Goal: Task Accomplishment & Management: Complete application form

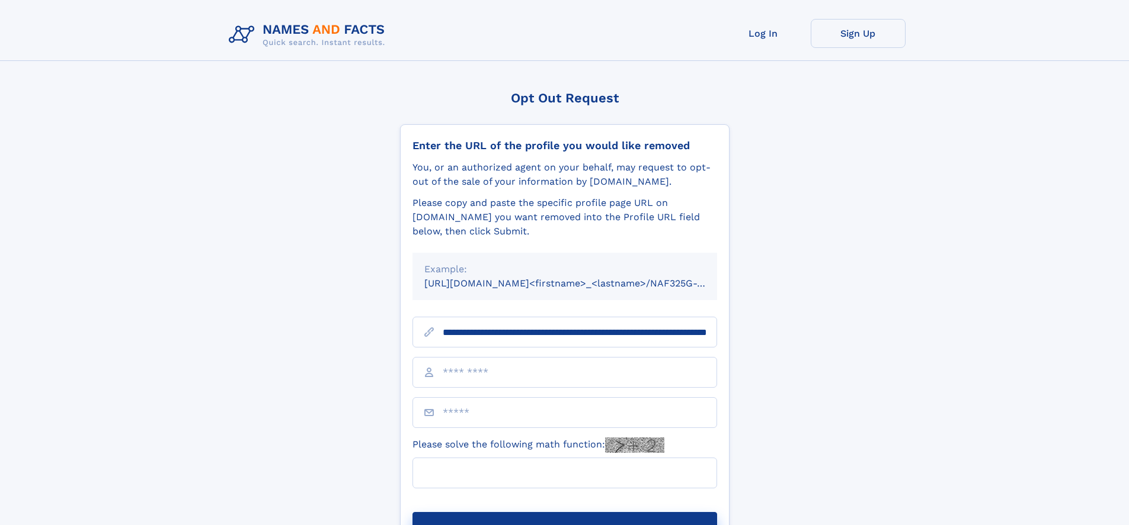
scroll to position [0, 124]
type input "**********"
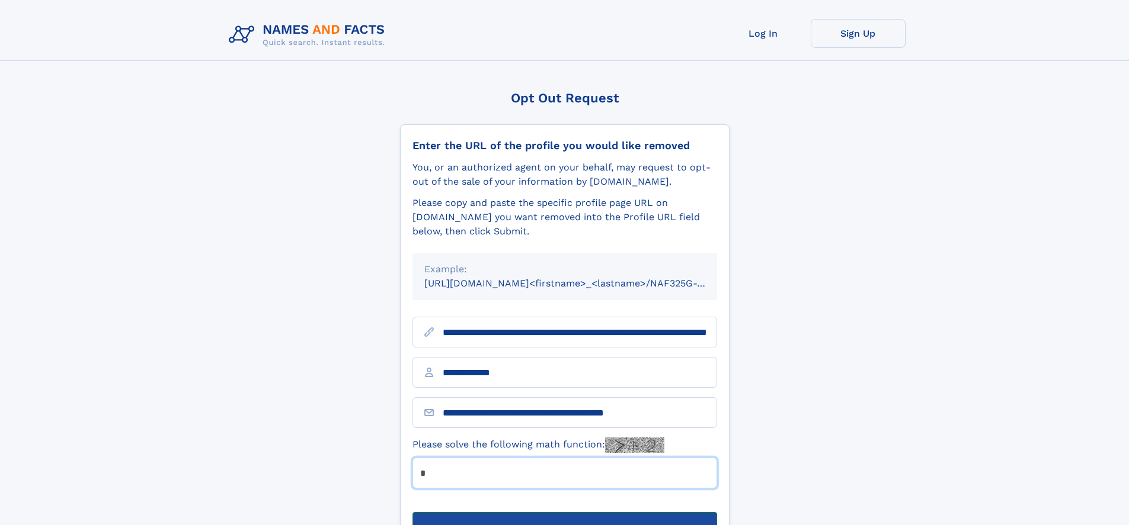
type input "*"
click at [564, 512] on button "Submit Opt Out Request" at bounding box center [564, 531] width 305 height 38
